Goal: Task Accomplishment & Management: Manage account settings

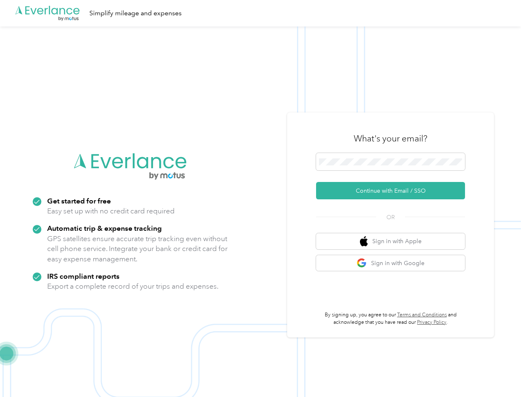
click at [262, 198] on img at bounding box center [260, 224] width 520 height 397
click at [262, 13] on div ".cls-1 { fill: #00adee; } .cls-2 { fill: #fff; } .cls-3 { fill: #707372; } .cls…" at bounding box center [260, 13] width 520 height 26
click at [393, 191] on button "Continue with Email / SSO" at bounding box center [390, 190] width 149 height 17
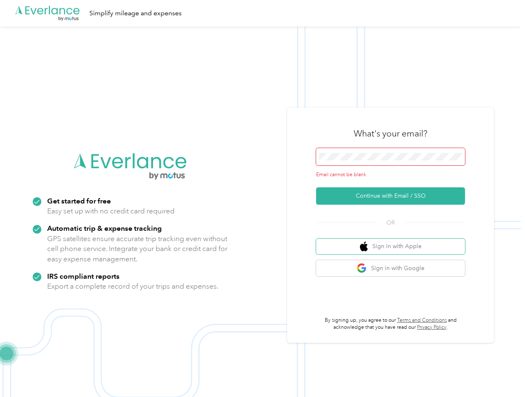
click at [393, 241] on button "Sign in with Apple" at bounding box center [390, 246] width 149 height 16
click at [393, 263] on button "Sign in with Google" at bounding box center [390, 268] width 149 height 16
